Goal: Transaction & Acquisition: Purchase product/service

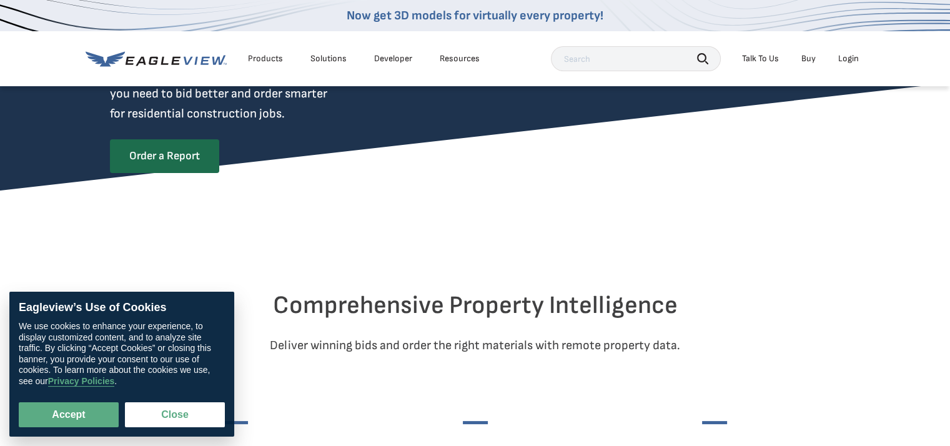
scroll to position [250, 0]
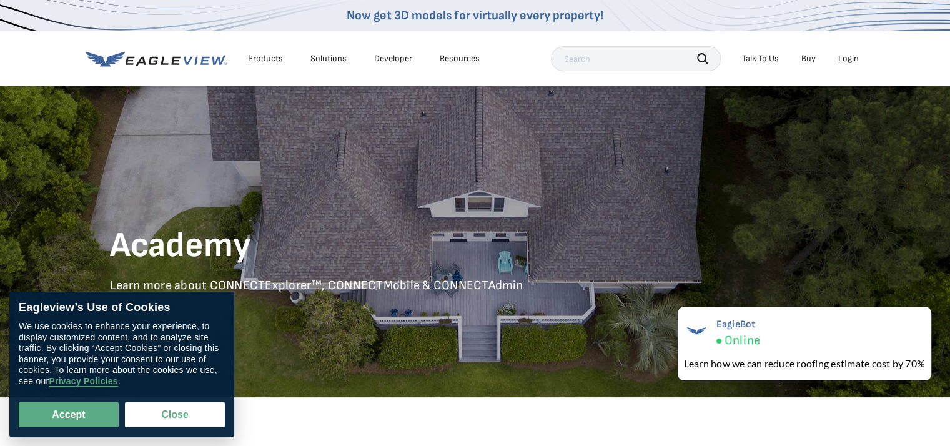
click at [808, 56] on link "Buy" at bounding box center [808, 58] width 14 height 11
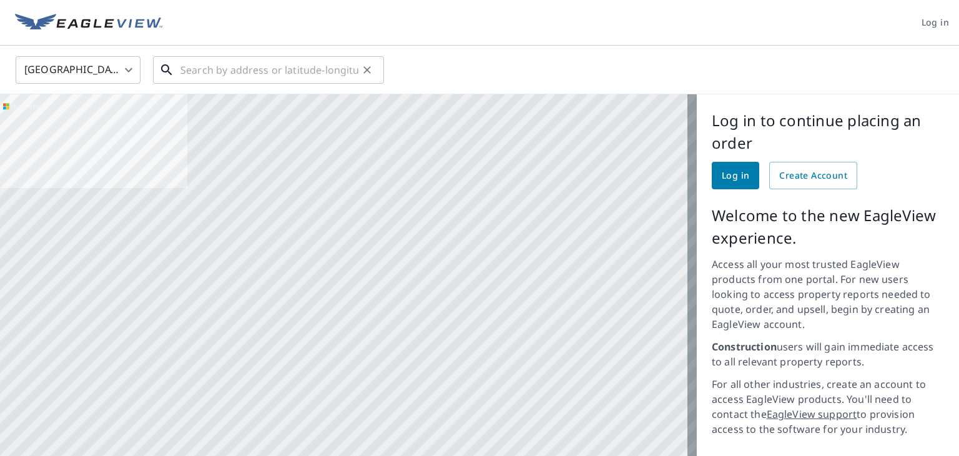
click at [296, 69] on input "text" at bounding box center [269, 69] width 178 height 35
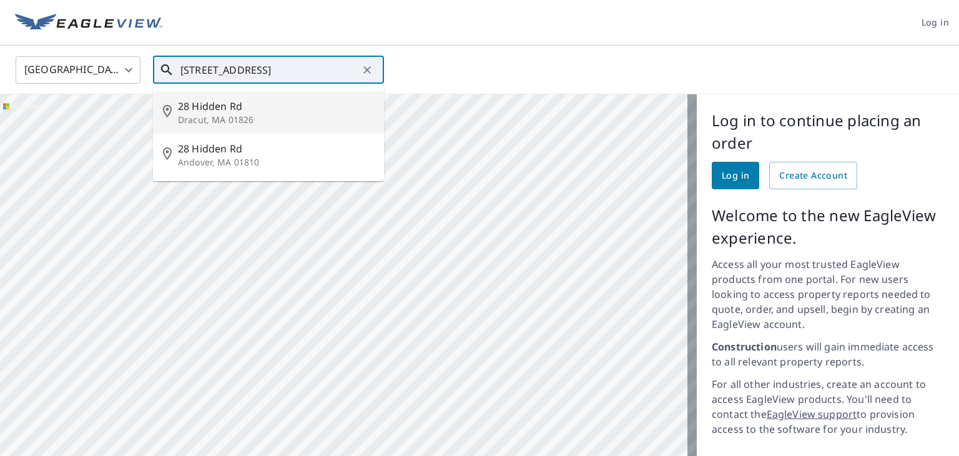
click at [219, 106] on span "28 Hidden Rd" at bounding box center [276, 106] width 196 height 15
type input "28 Hidden Rd Dracut, MA 01826"
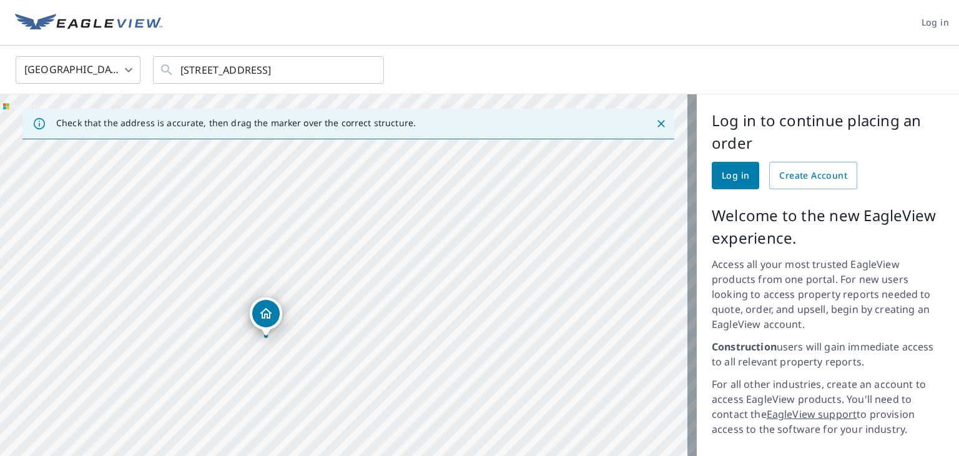
drag, startPoint x: 437, startPoint y: 342, endPoint x: 385, endPoint y: 313, distance: 59.8
click at [385, 313] on div "28 Hidden Rd Dracut, MA 01826" at bounding box center [348, 336] width 697 height 484
drag, startPoint x: 259, startPoint y: 303, endPoint x: 316, endPoint y: 292, distance: 58.7
click at [316, 292] on div "28 Hidden Rd Dracut, MA 01826" at bounding box center [348, 336] width 697 height 484
drag, startPoint x: 340, startPoint y: 188, endPoint x: 335, endPoint y: 201, distance: 14.0
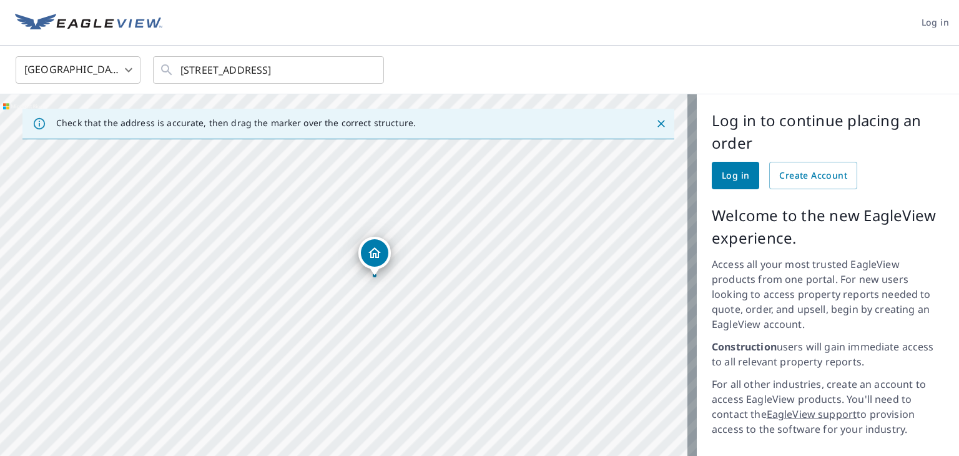
click at [335, 201] on div "28 Hidden Rd Dracut, MA 01826" at bounding box center [348, 336] width 697 height 484
drag, startPoint x: 322, startPoint y: 269, endPoint x: 317, endPoint y: 279, distance: 11.2
click at [317, 279] on div "28 Hidden Rd Dracut, MA 01826" at bounding box center [348, 336] width 697 height 484
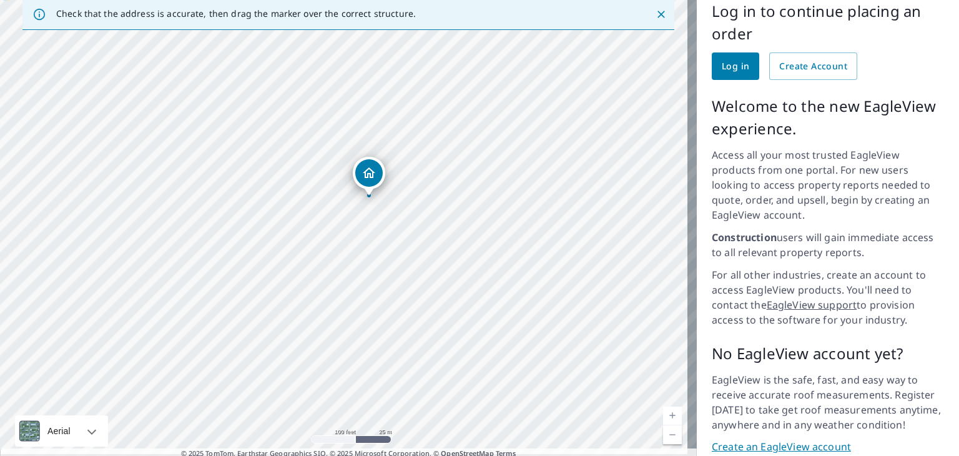
scroll to position [139, 0]
